Goal: Answer question/provide support

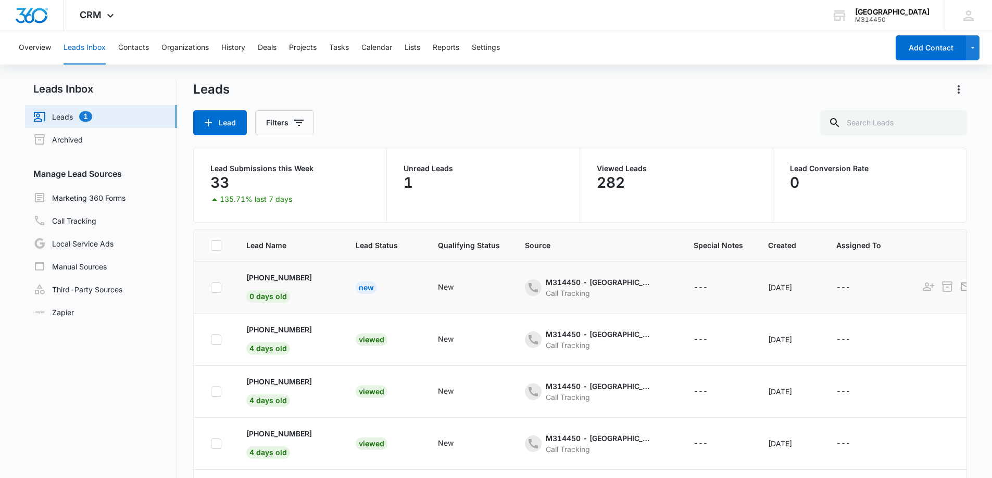
click at [375, 283] on td "New" at bounding box center [384, 288] width 82 height 52
drag, startPoint x: 368, startPoint y: 289, endPoint x: 343, endPoint y: 291, distance: 25.6
click at [364, 289] on td "New" at bounding box center [384, 288] width 82 height 52
click at [343, 291] on td "New" at bounding box center [384, 288] width 82 height 52
click at [365, 284] on div "New" at bounding box center [366, 288] width 21 height 12
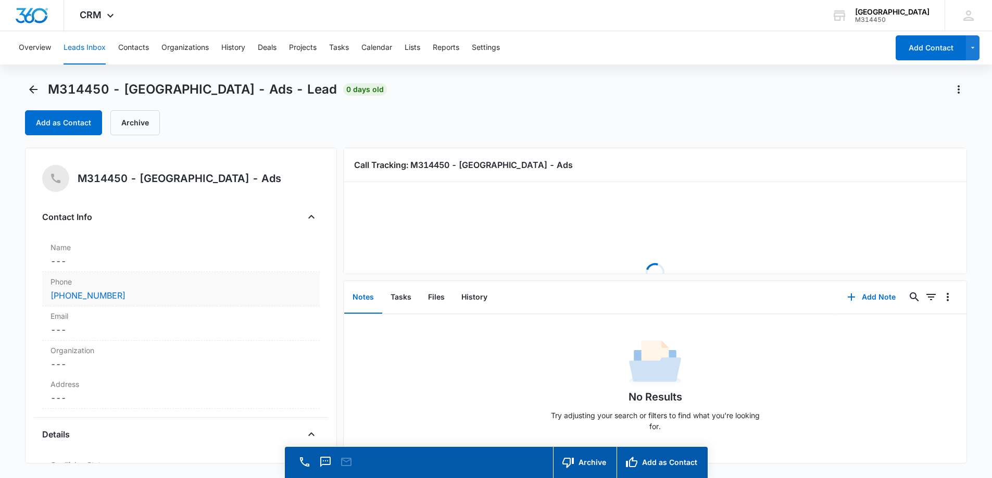
click at [137, 287] on label "Phone" at bounding box center [180, 281] width 261 height 11
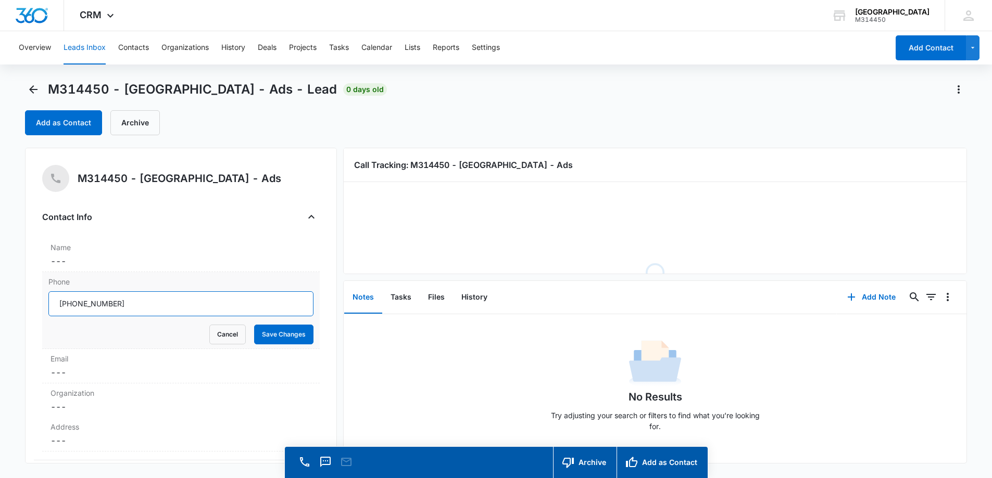
drag, startPoint x: 151, startPoint y: 301, endPoint x: 69, endPoint y: 298, distance: 81.8
click at [69, 298] on input "Phone" at bounding box center [180, 304] width 265 height 25
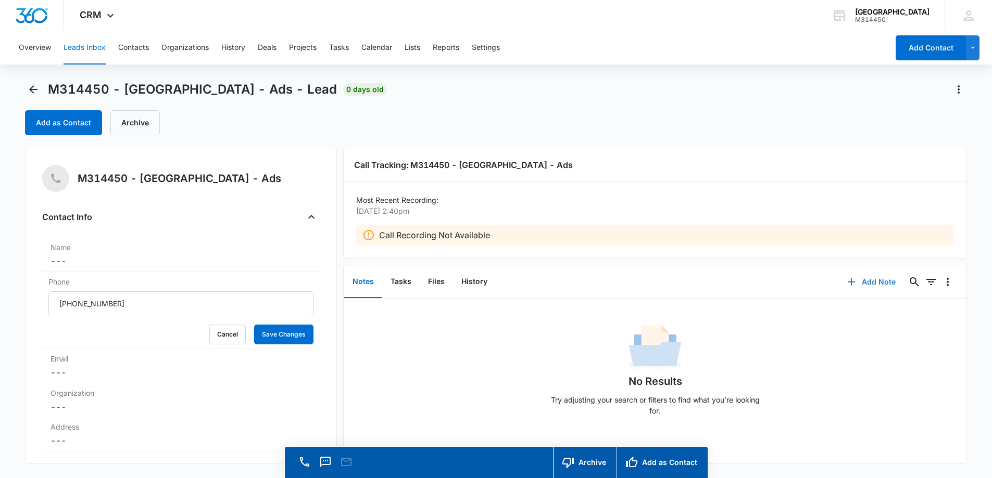
click at [884, 279] on button "Add Note" at bounding box center [871, 282] width 69 height 25
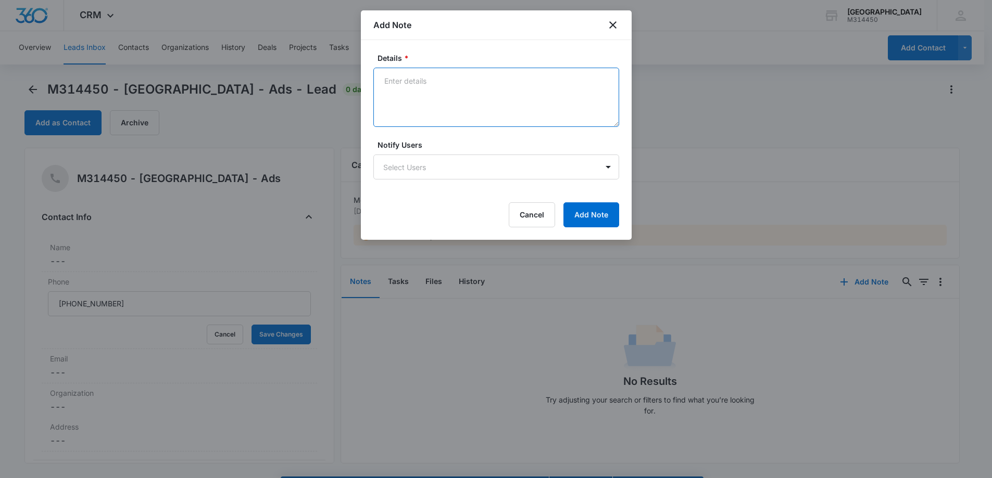
click at [436, 94] on textarea "Details *" at bounding box center [496, 97] width 246 height 59
type textarea "No message left"
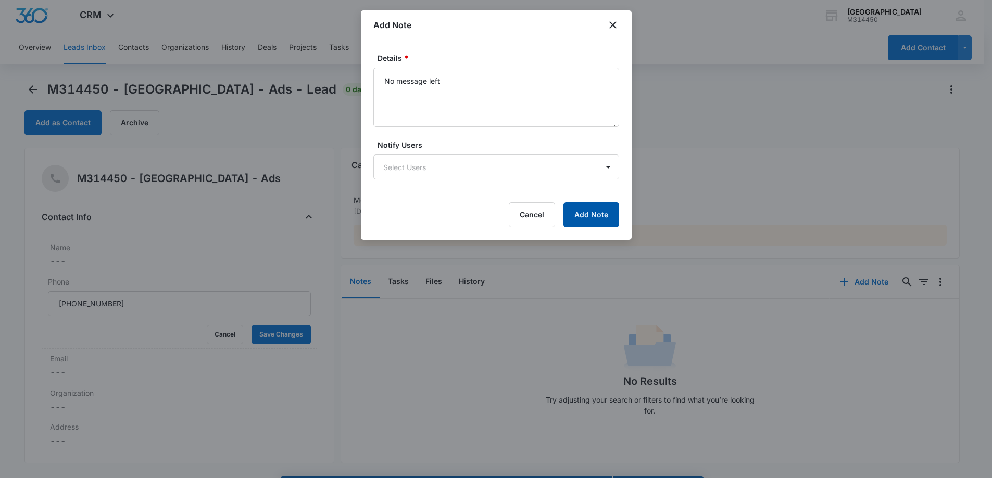
click at [583, 210] on button "Add Note" at bounding box center [591, 214] width 56 height 25
